Goal: Communication & Community: Answer question/provide support

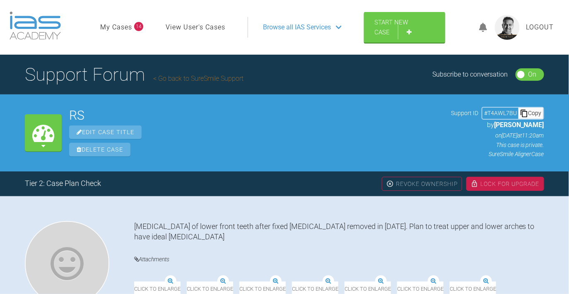
click at [533, 73] on div "On" at bounding box center [533, 74] width 8 height 11
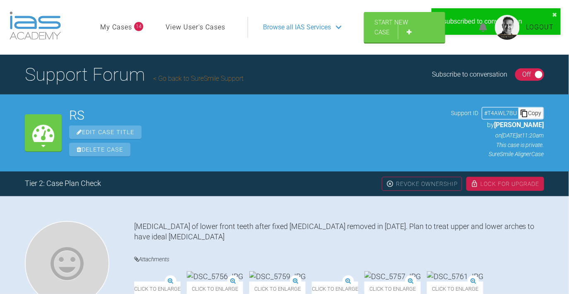
click at [535, 74] on div "On Off" at bounding box center [529, 74] width 29 height 12
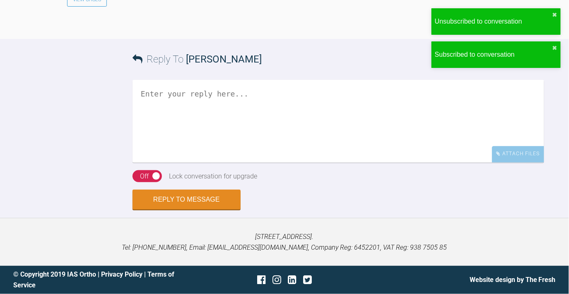
scroll to position [2762, 0]
click at [227, 106] on textarea at bounding box center [339, 121] width 412 height 83
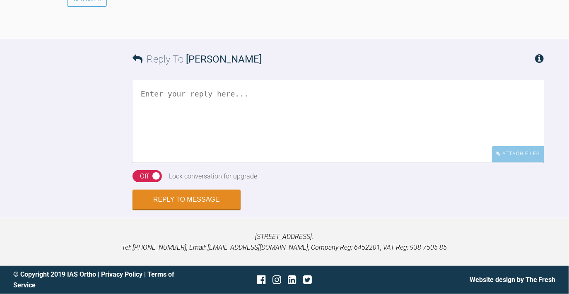
click at [182, 119] on textarea at bounding box center [339, 121] width 412 height 83
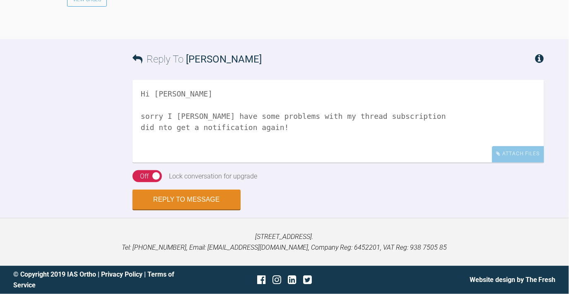
click at [148, 177] on div "Off" at bounding box center [144, 176] width 9 height 11
click at [173, 163] on textarea "Hi Rupen sorry I stull have some problems with my thread subscription did nto g…" at bounding box center [339, 121] width 412 height 83
click at [318, 163] on textarea "Hi Rupen sorry I stull have some problems with my thread subscription did not g…" at bounding box center [339, 121] width 412 height 83
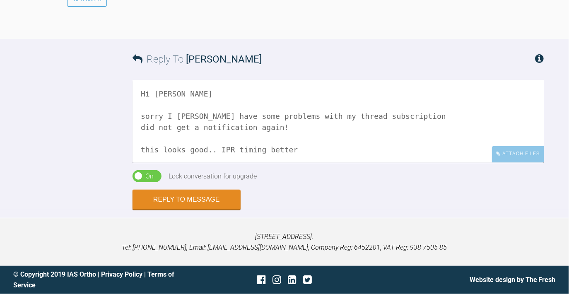
click at [310, 149] on textarea "Hi Rupen sorry I stull have some problems with my thread subscription did not g…" at bounding box center [339, 121] width 412 height 83
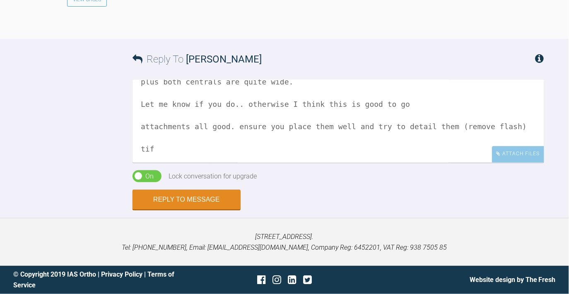
scroll to position [159, 0]
click at [191, 123] on textarea "Hi Rupen sorry I stull have some problems with my thread subscription did not g…" at bounding box center [339, 121] width 412 height 83
click at [167, 145] on textarea "Hi Rupen sorry I stull have some problems with my thread subscription did not g…" at bounding box center [339, 121] width 412 height 83
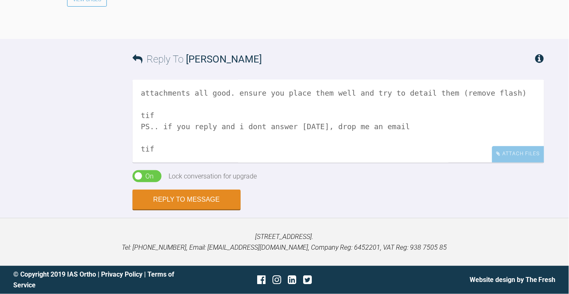
scroll to position [193, 0]
type textarea "Hi Rupen sorry I stull have some problems with my thread subscription did not g…"
click at [186, 204] on button "Reply to Message" at bounding box center [187, 201] width 108 height 20
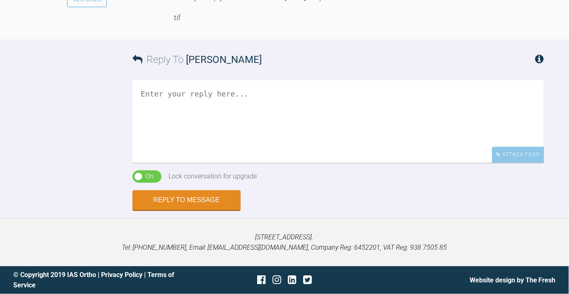
scroll to position [2812, 0]
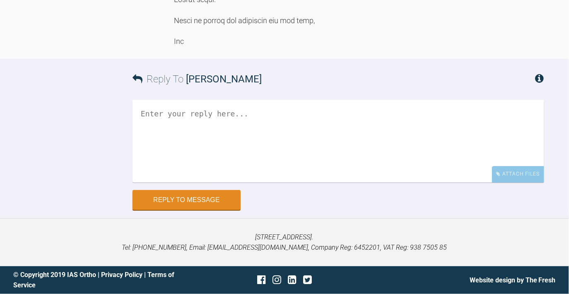
scroll to position [879, 0]
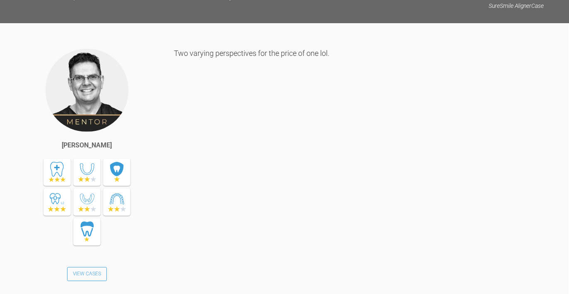
scroll to position [1195, 0]
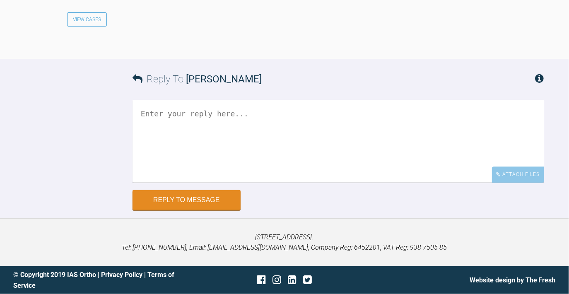
scroll to position [797, 0]
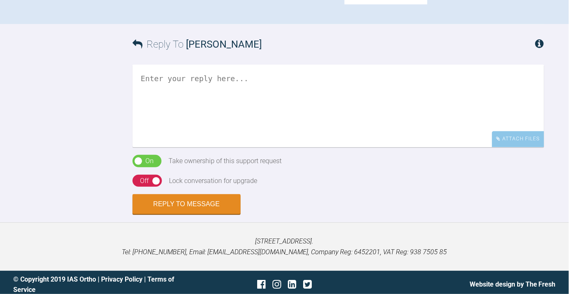
scroll to position [608, 0]
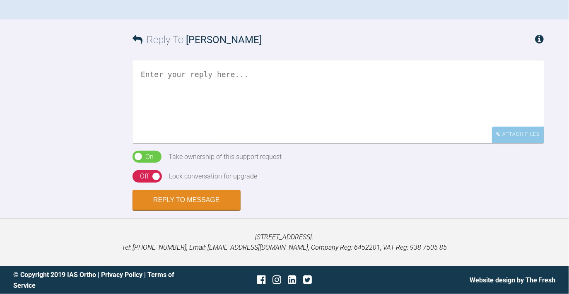
click at [199, 143] on textarea at bounding box center [339, 101] width 412 height 83
click at [226, 143] on textarea "Hi [PERSON_NAME]" at bounding box center [339, 101] width 412 height 83
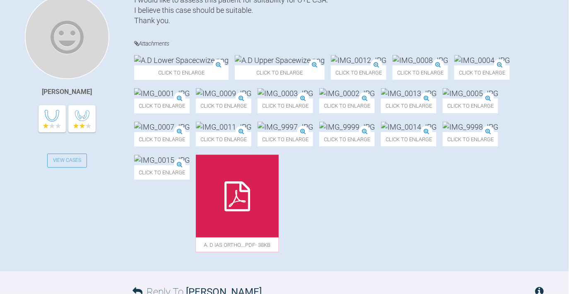
scroll to position [226, 0]
click at [193, 66] on img at bounding box center [181, 61] width 94 height 10
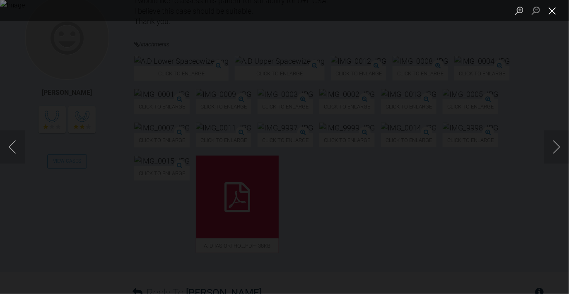
click at [554, 12] on button "Close lightbox" at bounding box center [552, 10] width 17 height 15
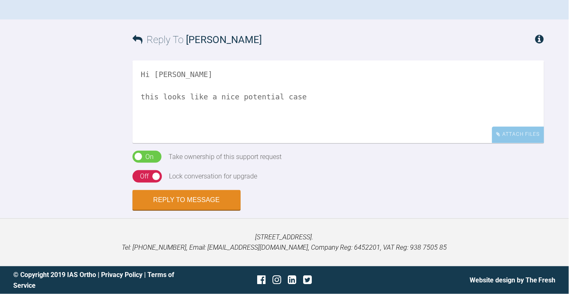
scroll to position [548, 0]
click at [353, 143] on textarea "Hi [PERSON_NAME] this looks like a nice potential case" at bounding box center [339, 101] width 412 height 83
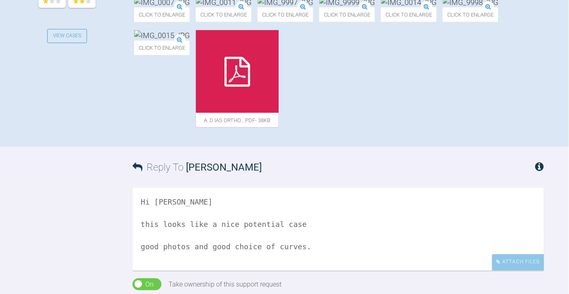
scroll to position [351, 0]
click at [279, 114] on div at bounding box center [237, 72] width 83 height 83
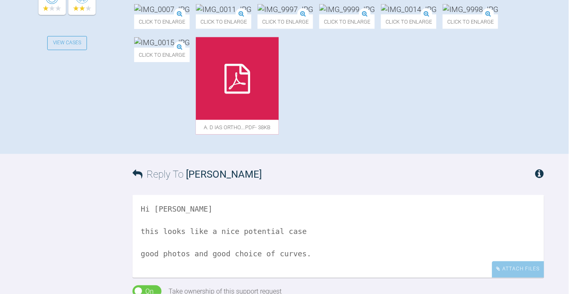
scroll to position [342, 0]
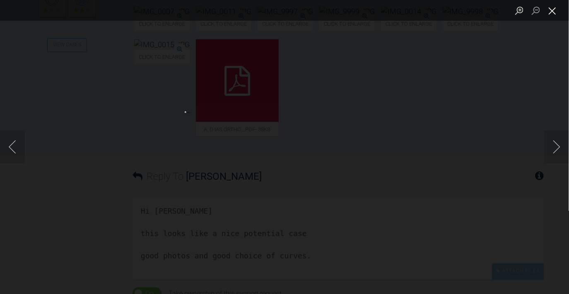
click at [554, 9] on button "Close lightbox" at bounding box center [552, 10] width 17 height 15
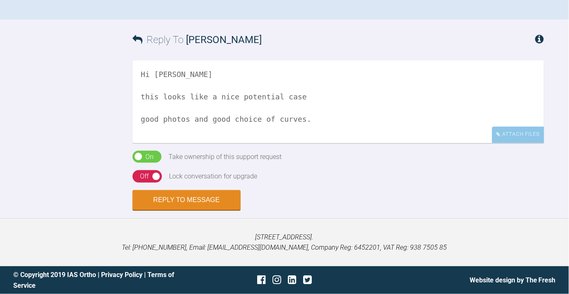
scroll to position [587, 0]
click at [327, 143] on textarea "Hi [PERSON_NAME] this looks like a nice potential case good photos and good cho…" at bounding box center [339, 101] width 412 height 83
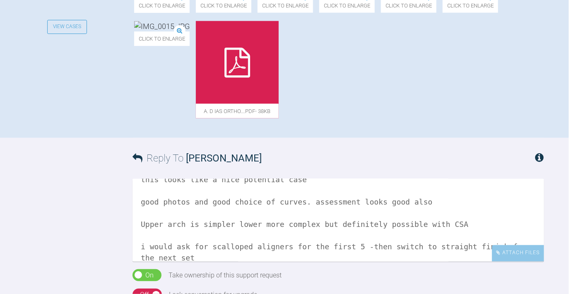
scroll to position [360, 0]
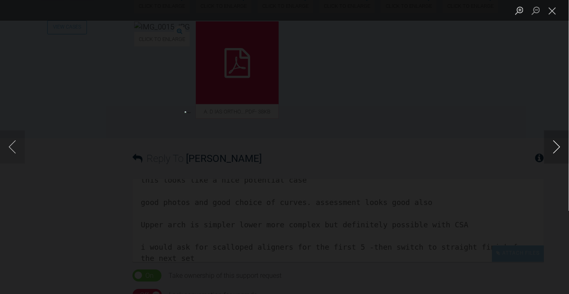
click at [559, 143] on button "Next image" at bounding box center [556, 147] width 25 height 33
click at [557, 10] on button "Close lightbox" at bounding box center [552, 10] width 17 height 15
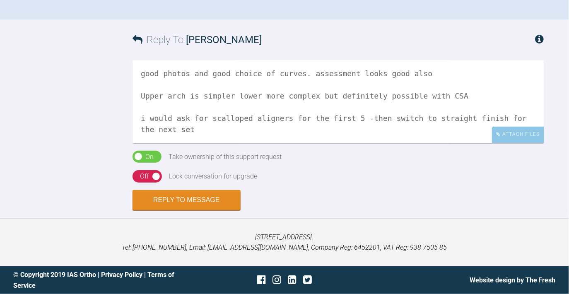
scroll to position [598, 0]
click at [221, 143] on textarea "Hi [PERSON_NAME] this looks like a nice potential case good photos and good cho…" at bounding box center [339, 101] width 412 height 83
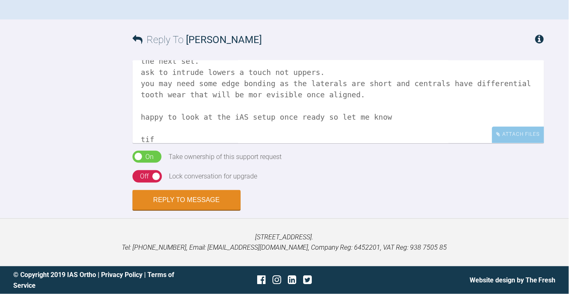
scroll to position [125, 0]
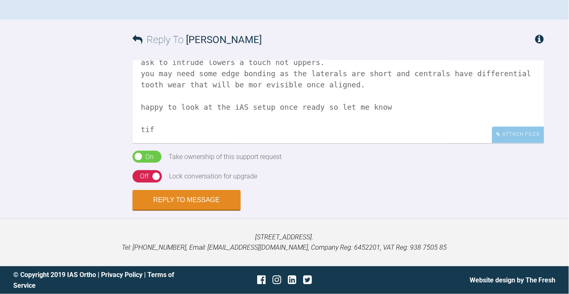
type textarea "Hi [PERSON_NAME] this looks like a nice potential case good photos and good cho…"
click at [159, 183] on div "On Off" at bounding box center [147, 176] width 29 height 12
click at [170, 211] on button "Reply to Message" at bounding box center [187, 201] width 108 height 20
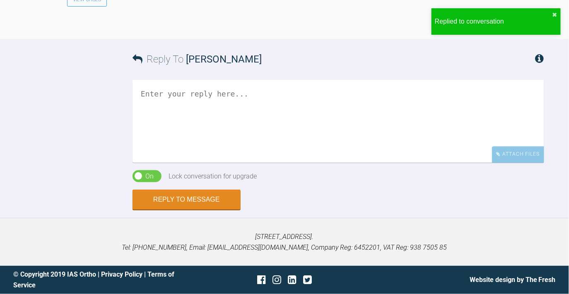
scroll to position [775, 0]
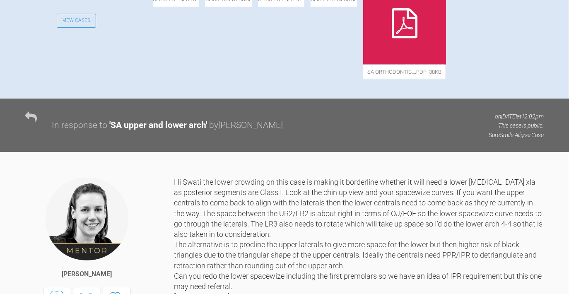
scroll to position [293, 0]
